Goal: Information Seeking & Learning: Learn about a topic

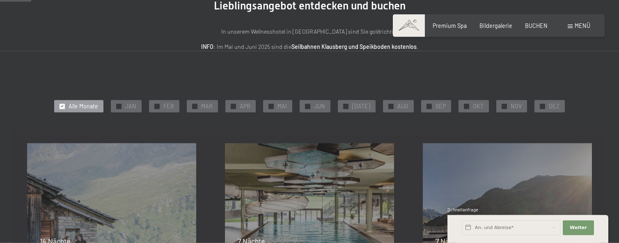
scroll to position [94, 0]
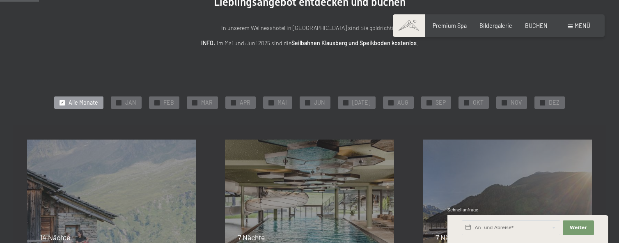
click at [90, 104] on span "Alle Monate" at bounding box center [84, 103] width 30 height 8
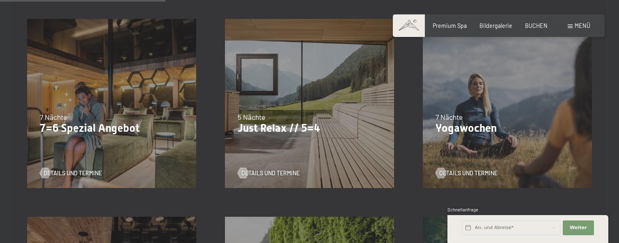
scroll to position [419, 0]
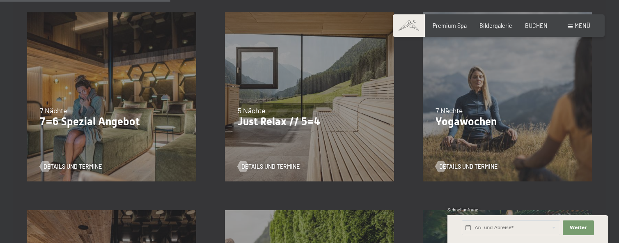
click at [277, 138] on div "26.10.–31.10.2025 21.12.–26.12.2025 04.01.–23.01.2026 08.03.–27.03.2026 08.11.–…" at bounding box center [310, 97] width 198 height 198
click at [262, 163] on span "Details und Termine" at bounding box center [279, 167] width 58 height 8
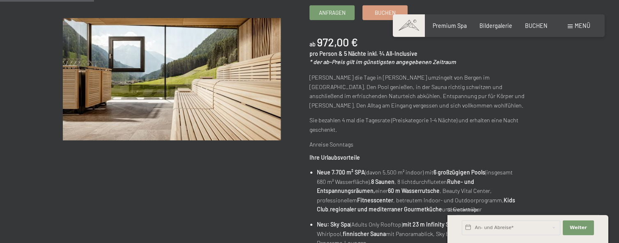
scroll to position [151, 0]
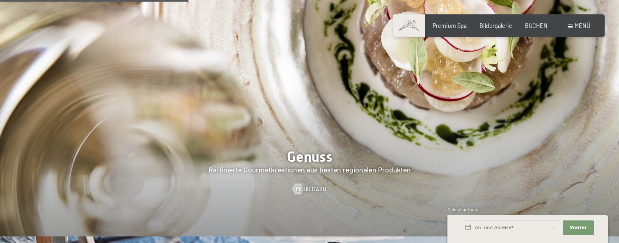
scroll to position [1209, 0]
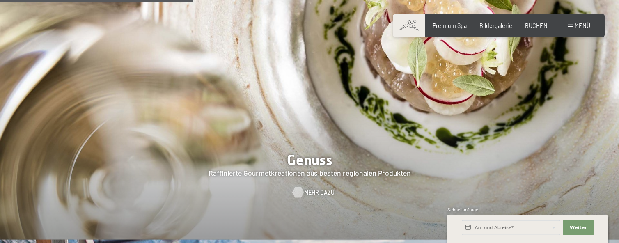
click at [301, 187] on div at bounding box center [298, 192] width 6 height 11
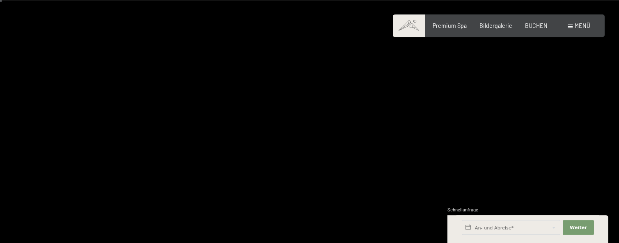
scroll to position [7, 0]
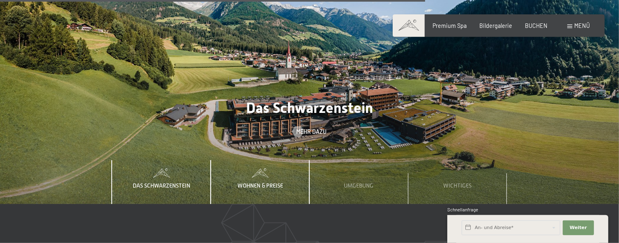
scroll to position [2390, 0]
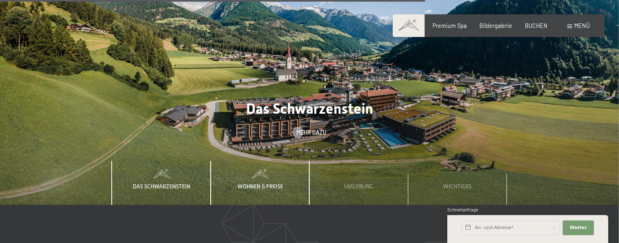
click at [267, 183] on span "Wohnen & Preise" at bounding box center [260, 186] width 46 height 7
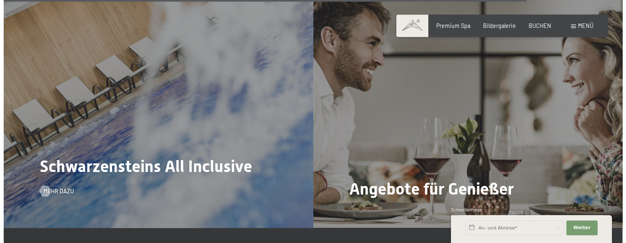
scroll to position [2964, 0]
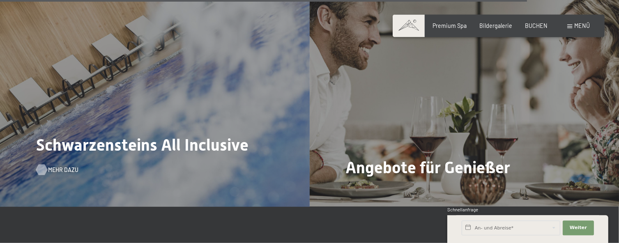
click at [44, 164] on div at bounding box center [42, 169] width 6 height 11
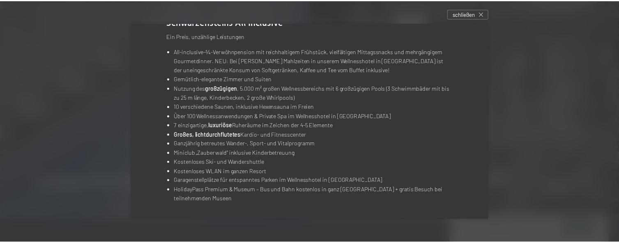
scroll to position [163, 0]
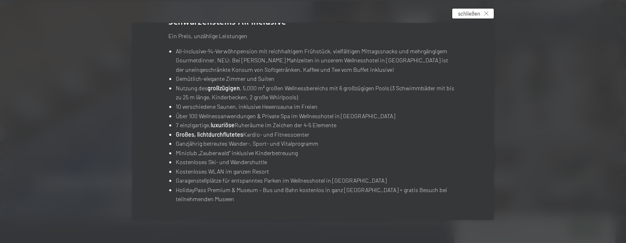
click at [486, 15] on icon at bounding box center [486, 13] width 4 height 4
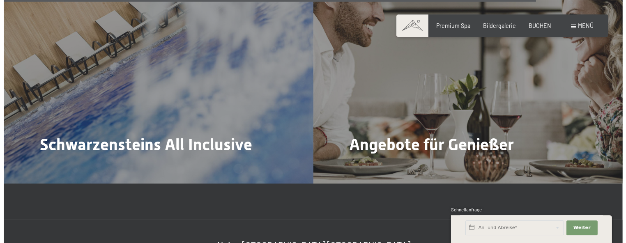
scroll to position [3000, 0]
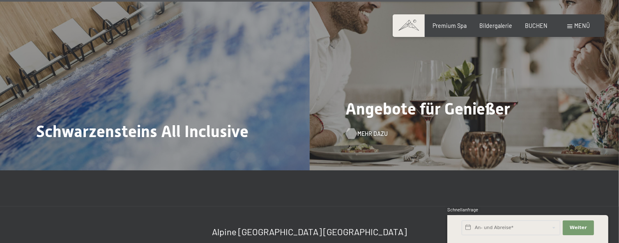
click at [375, 130] on span "Mehr dazu" at bounding box center [372, 134] width 30 height 8
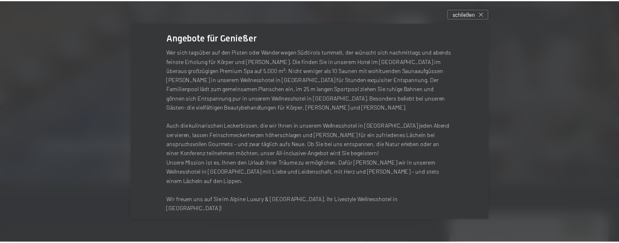
scroll to position [137, 0]
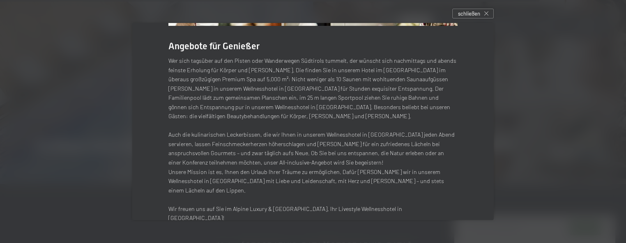
click at [487, 13] on icon at bounding box center [486, 13] width 4 height 4
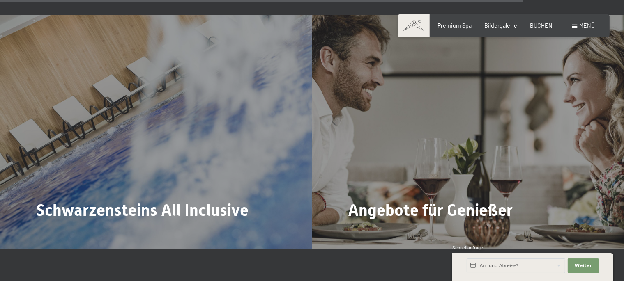
scroll to position [112, 0]
